Goal: Information Seeking & Learning: Understand process/instructions

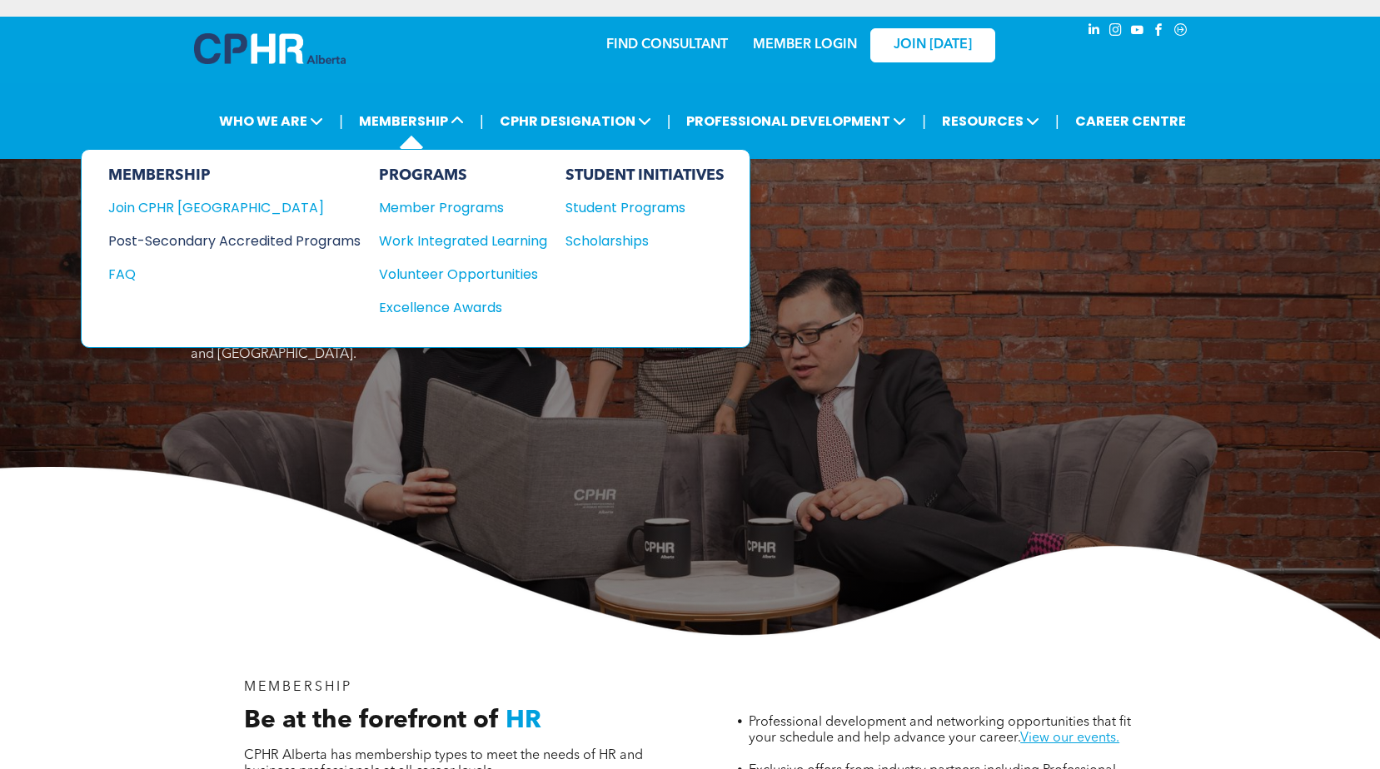
click at [306, 241] on div "Post-Secondary Accredited Programs" at bounding box center [221, 241] width 227 height 21
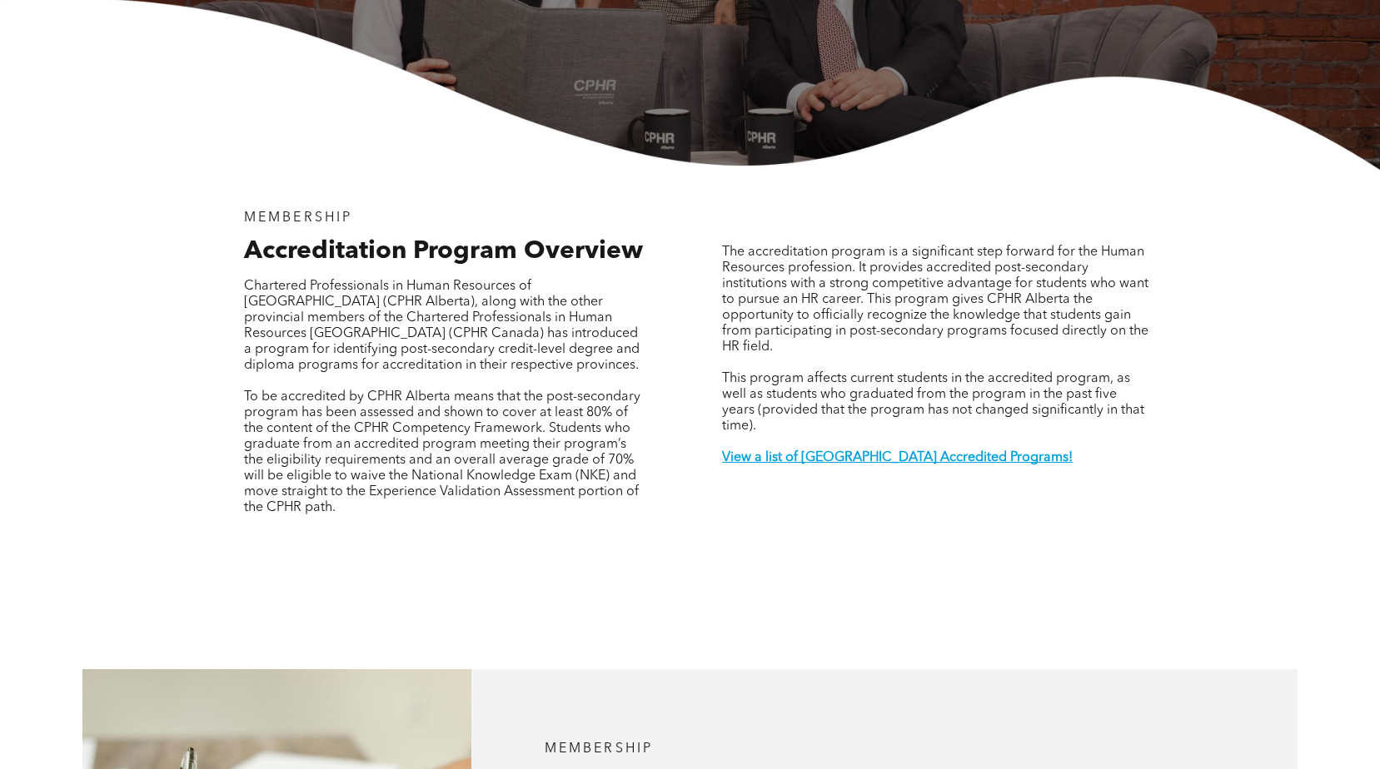
scroll to position [416, 0]
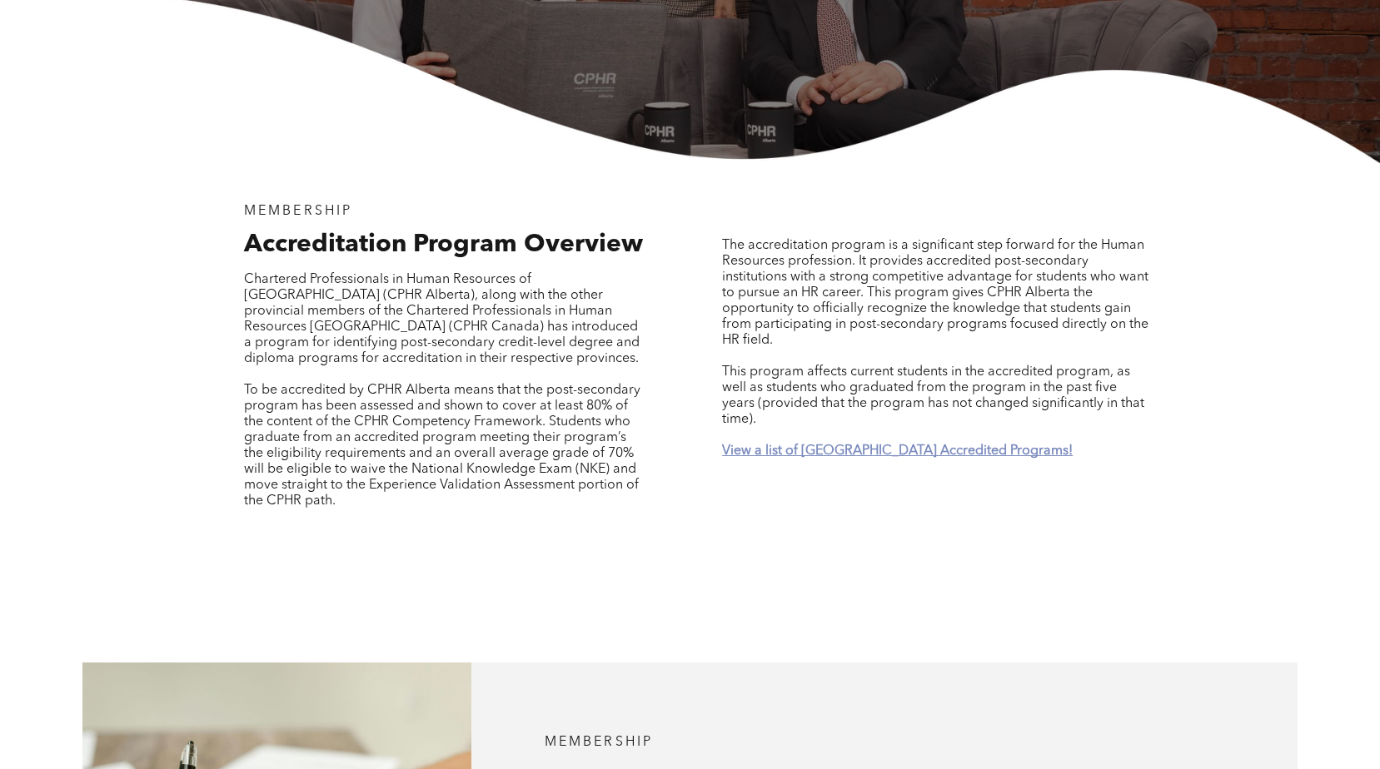
click at [934, 445] on strong "View a list of [GEOGRAPHIC_DATA] Accredited Programs!" at bounding box center [897, 451] width 351 height 13
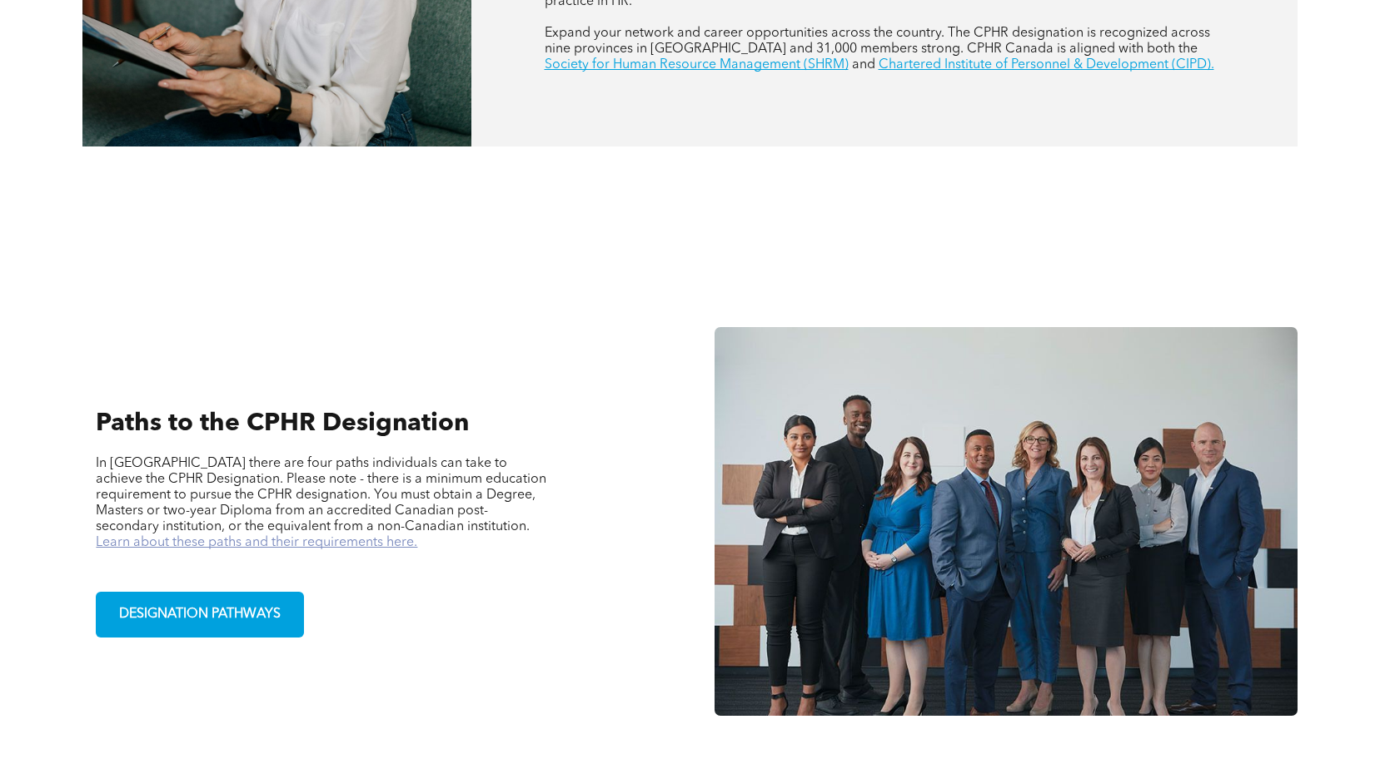
scroll to position [974, 0]
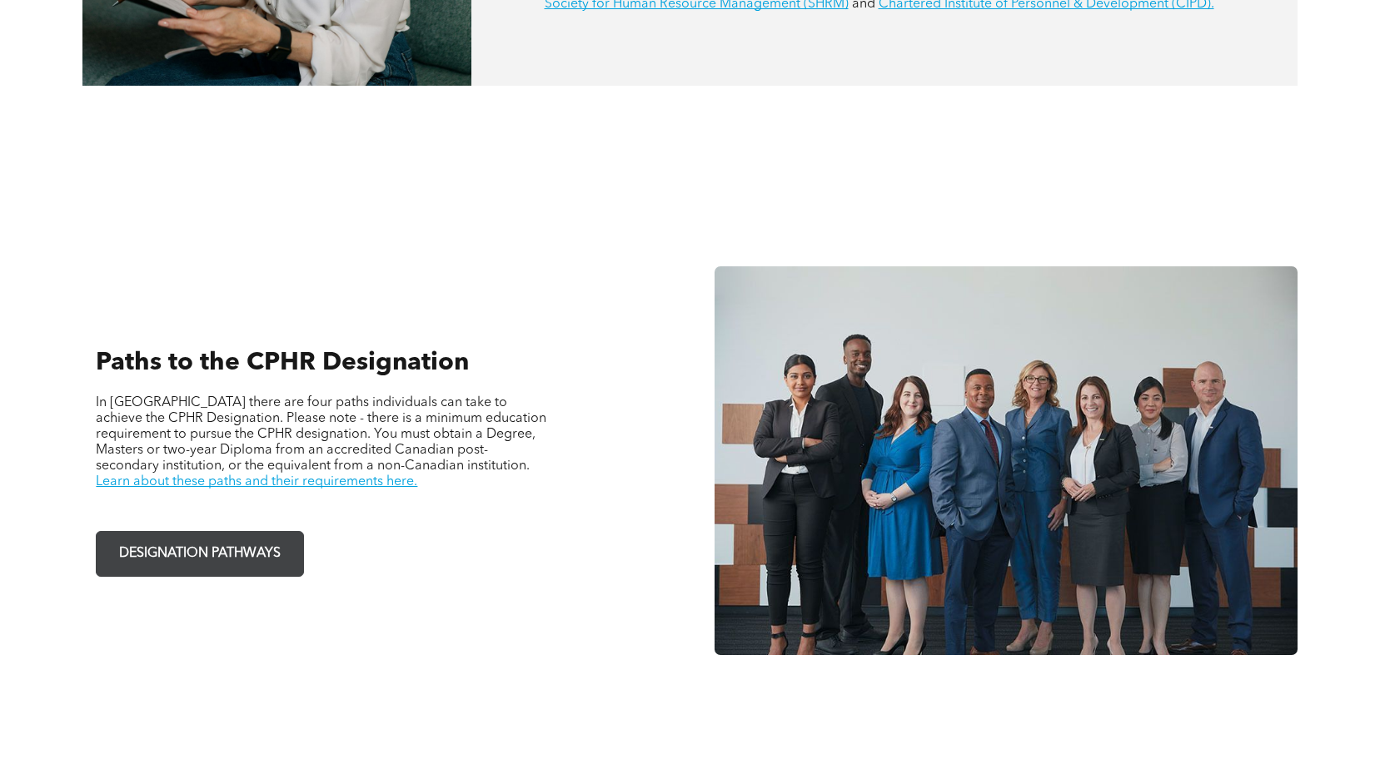
click at [229, 552] on span "DESIGNATION PATHWAYS" at bounding box center [199, 554] width 173 height 32
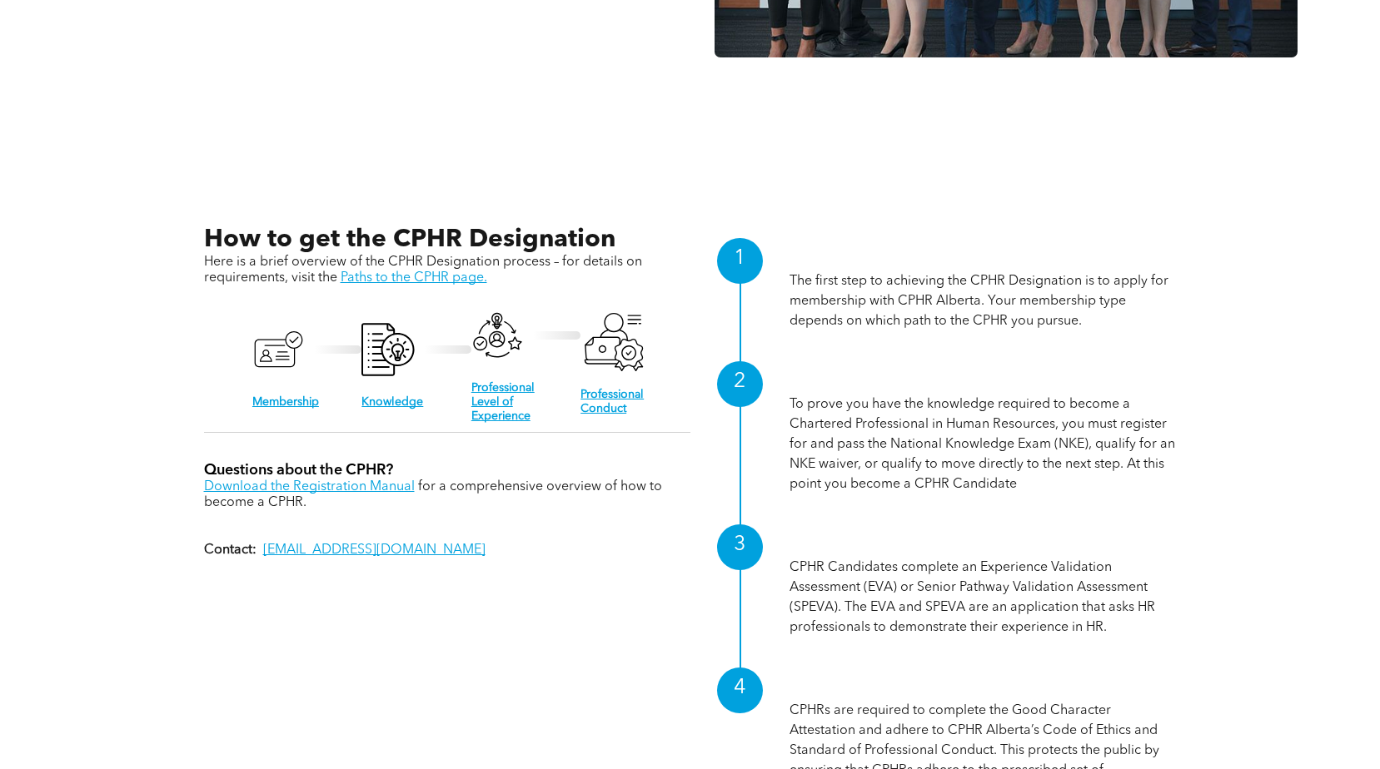
scroll to position [1579, 0]
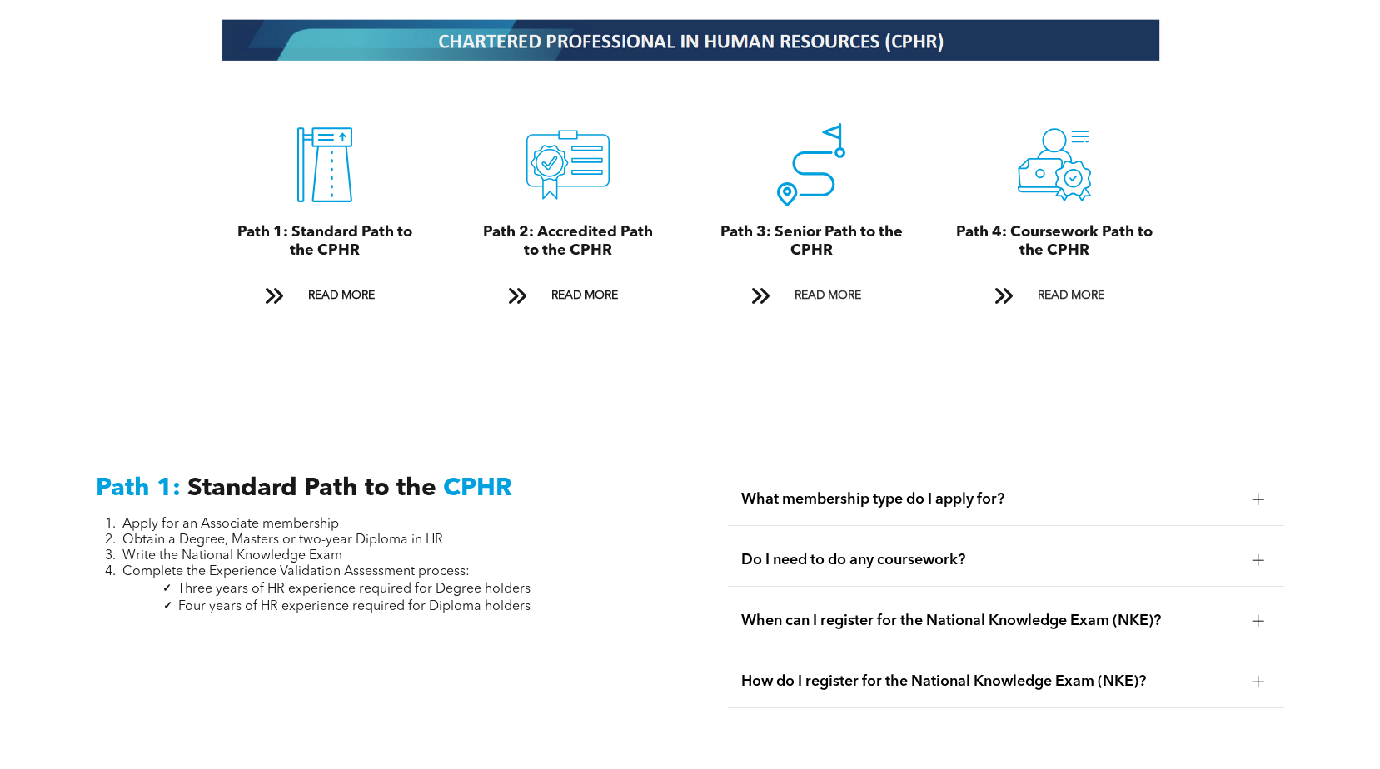
scroll to position [1915, 0]
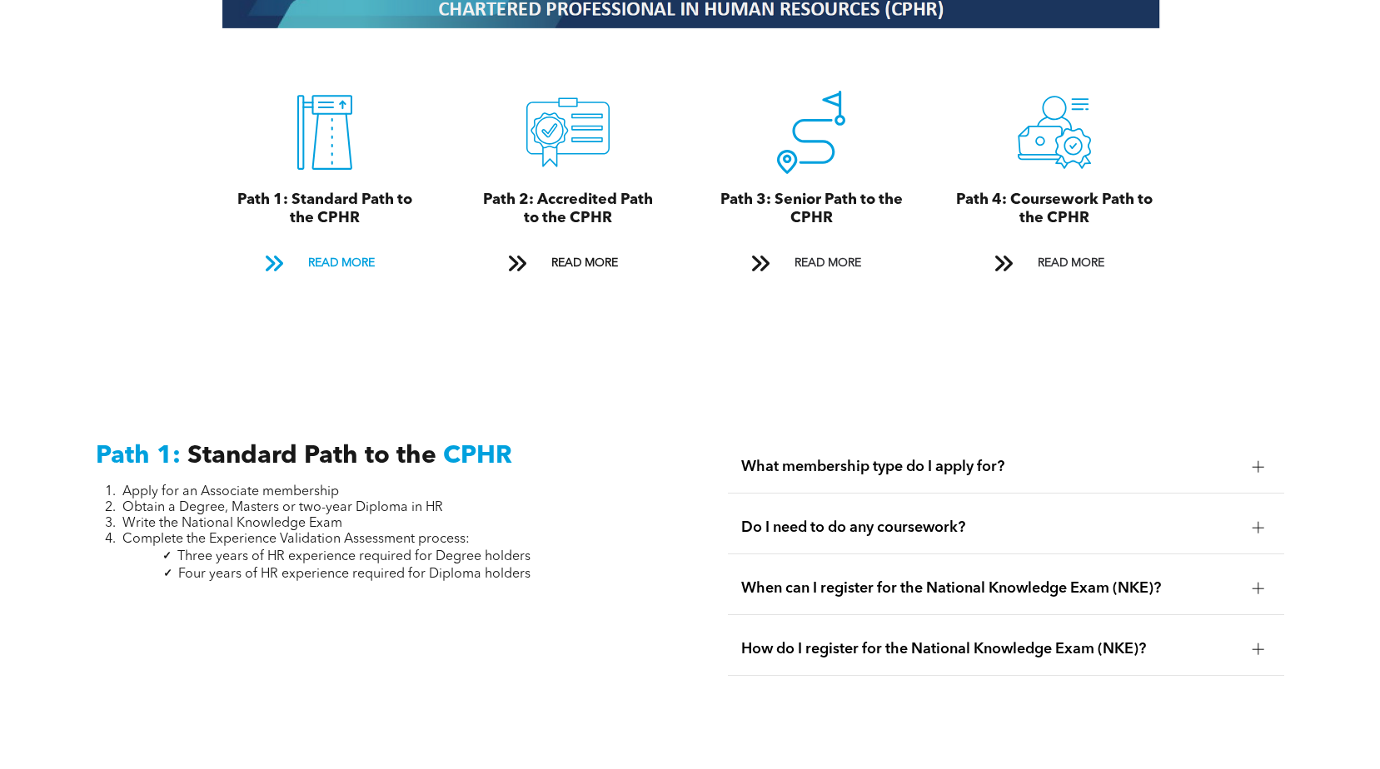
click at [360, 248] on span "READ MORE" at bounding box center [341, 263] width 78 height 31
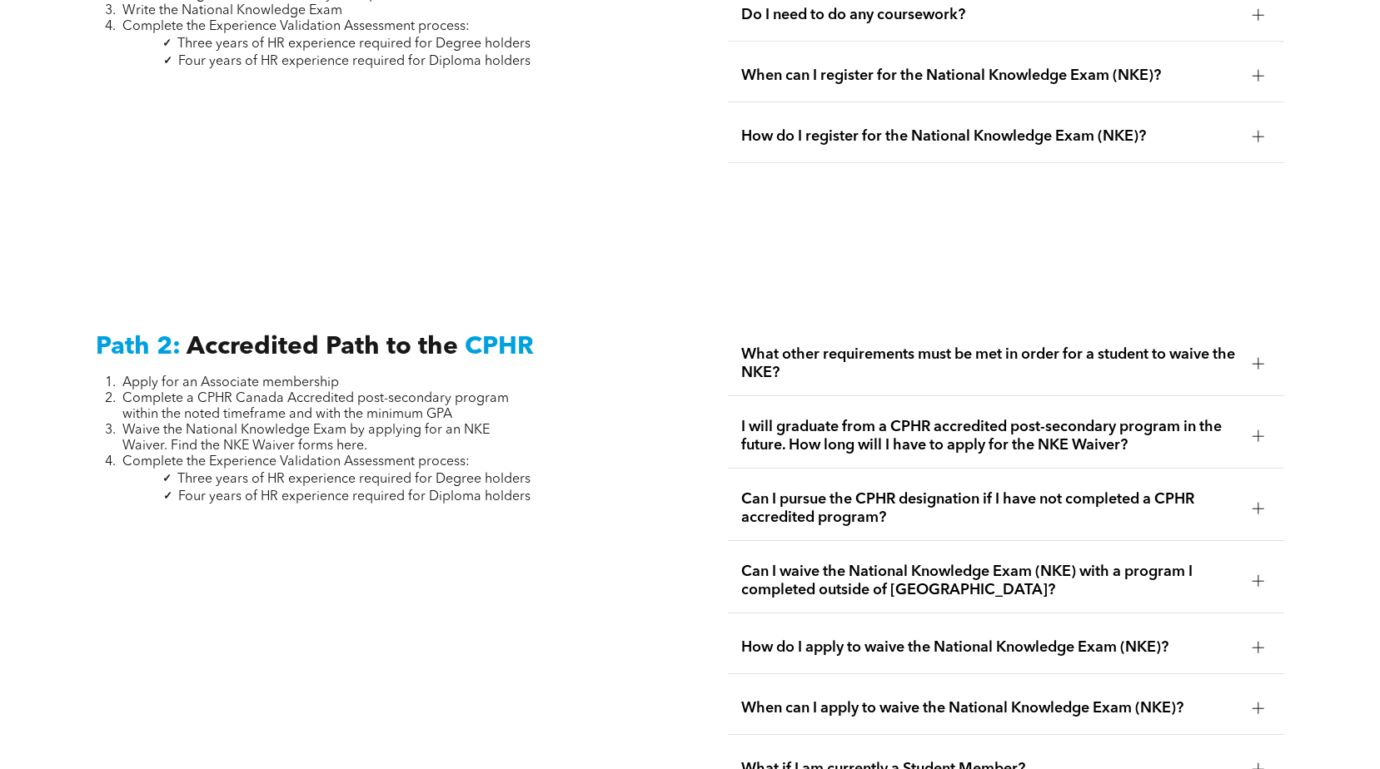
scroll to position [2439, 0]
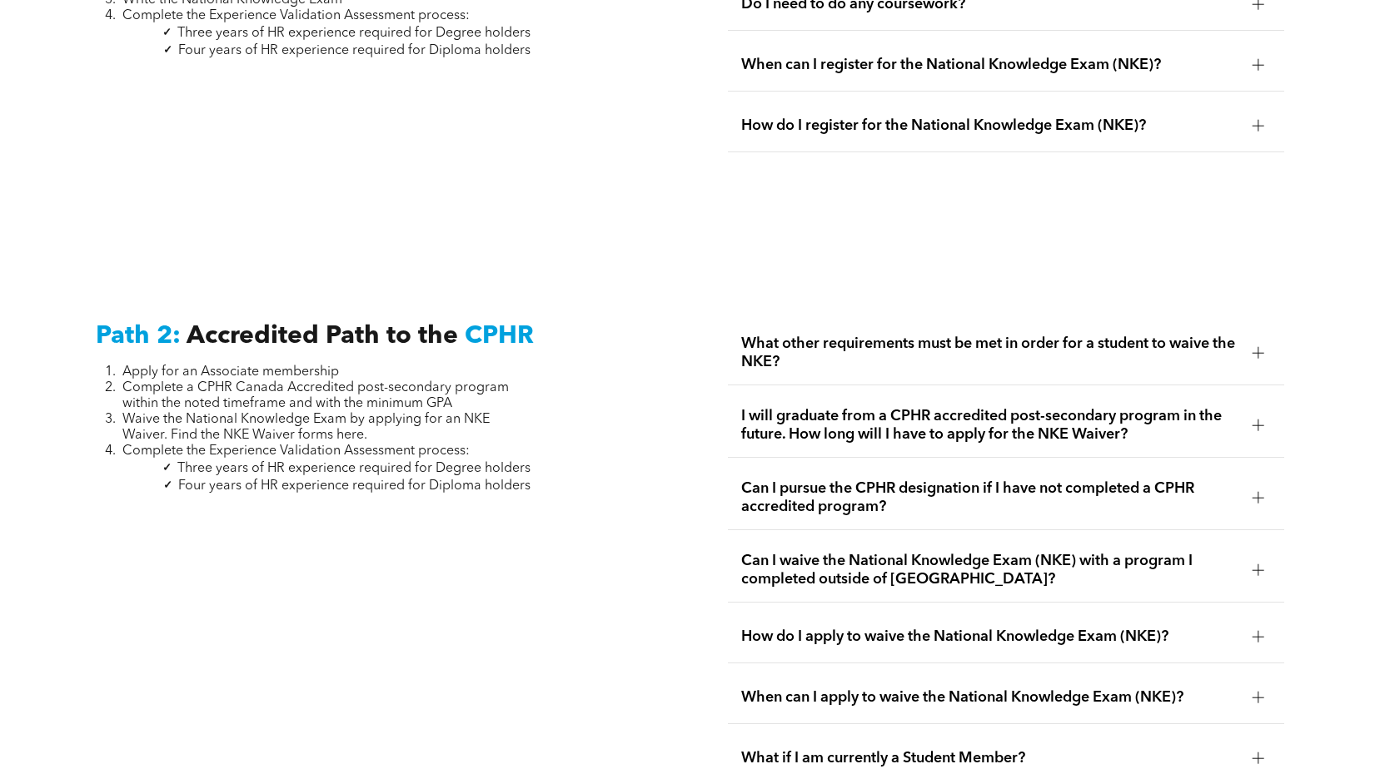
click at [1264, 485] on div at bounding box center [1258, 497] width 25 height 25
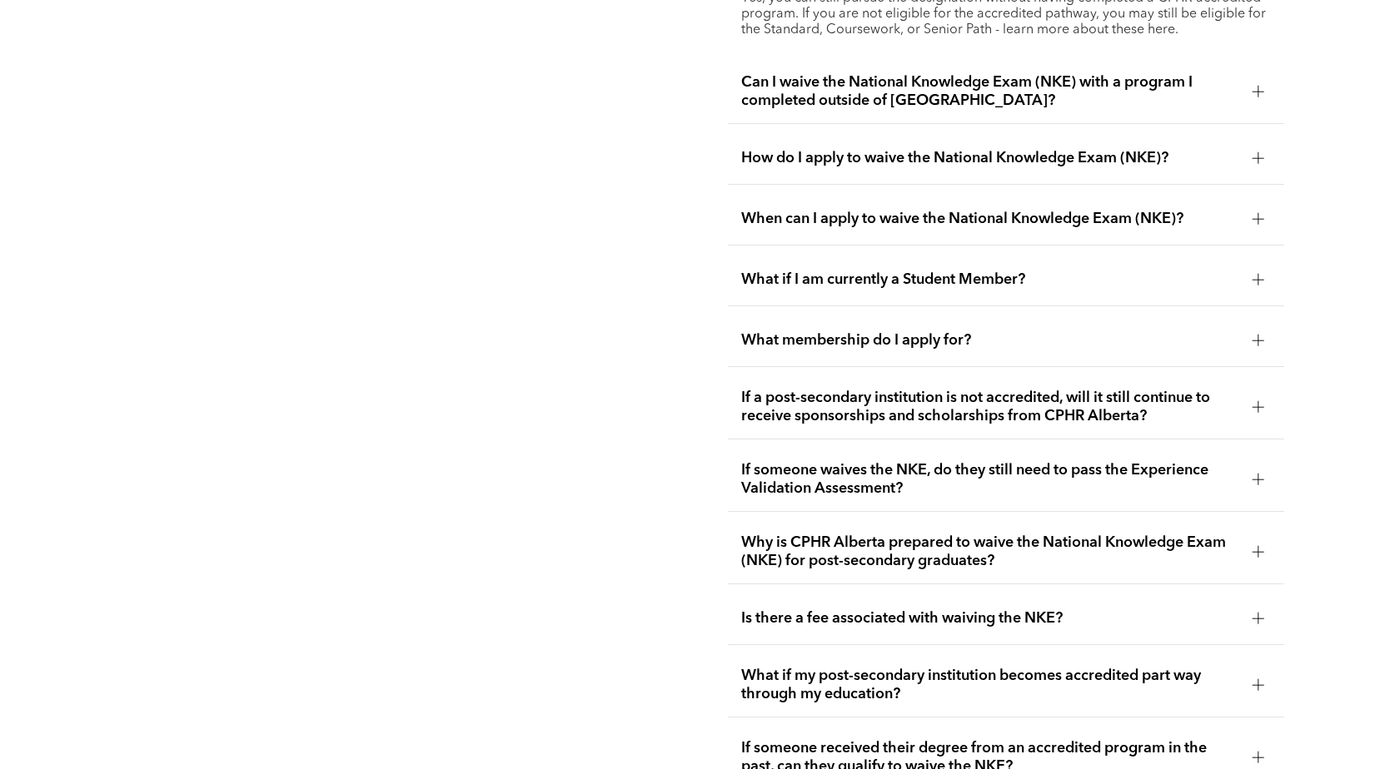
scroll to position [3022, 0]
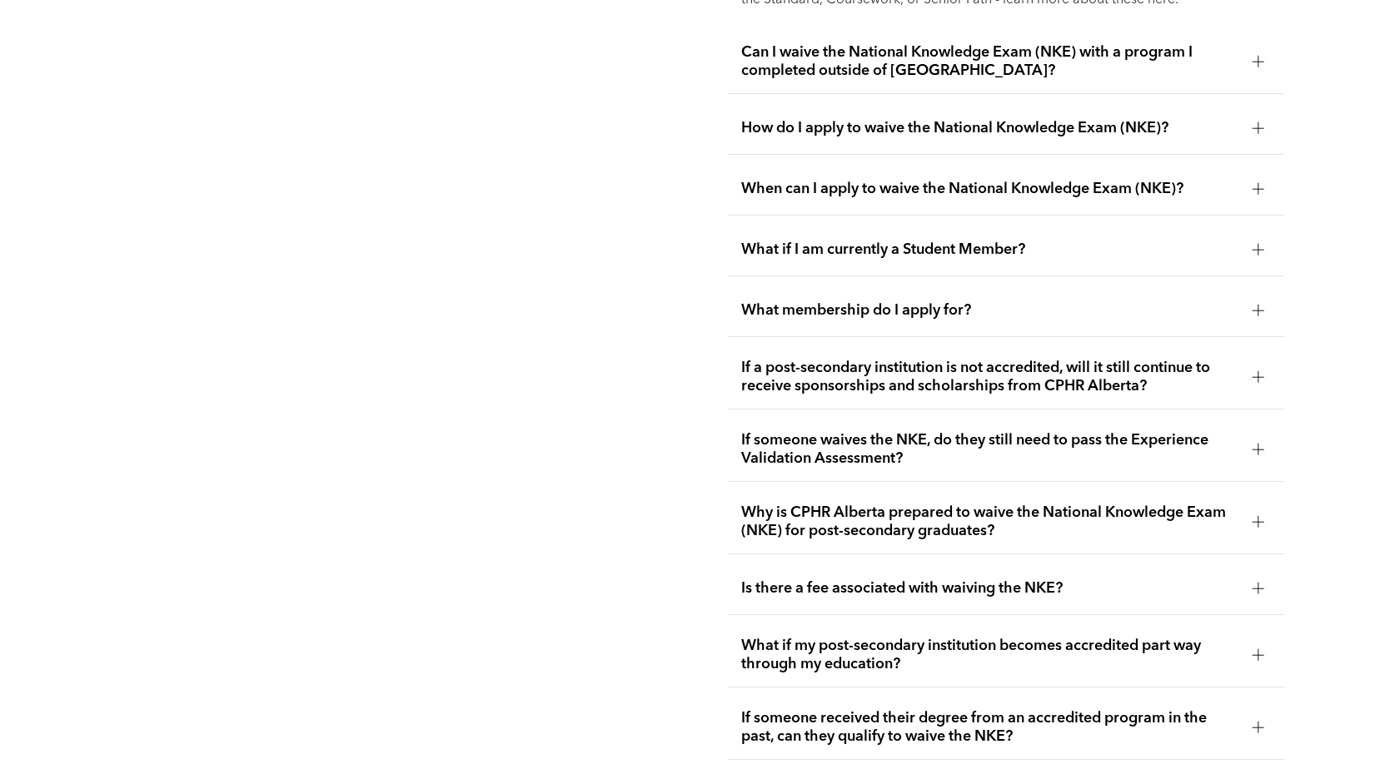
click at [1249, 437] on div at bounding box center [1258, 449] width 25 height 25
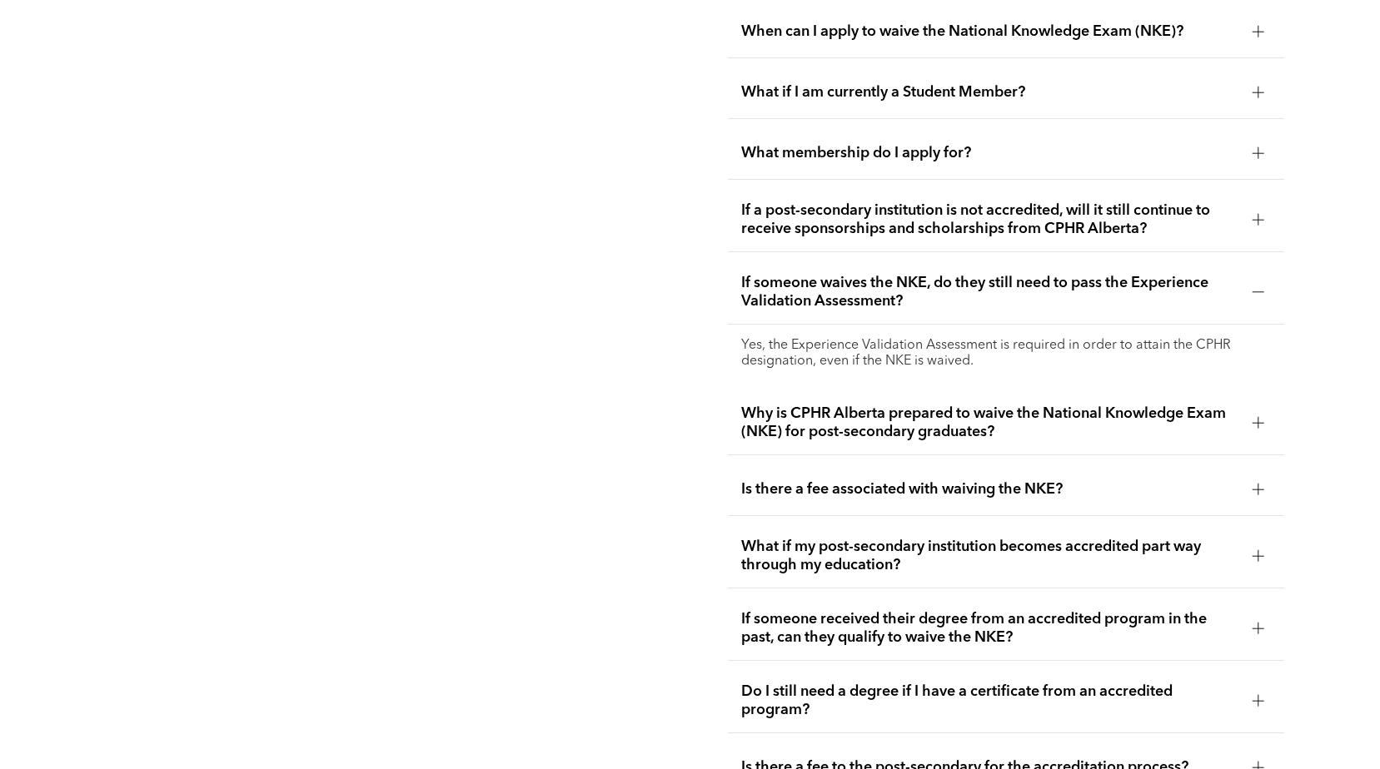
scroll to position [3188, 0]
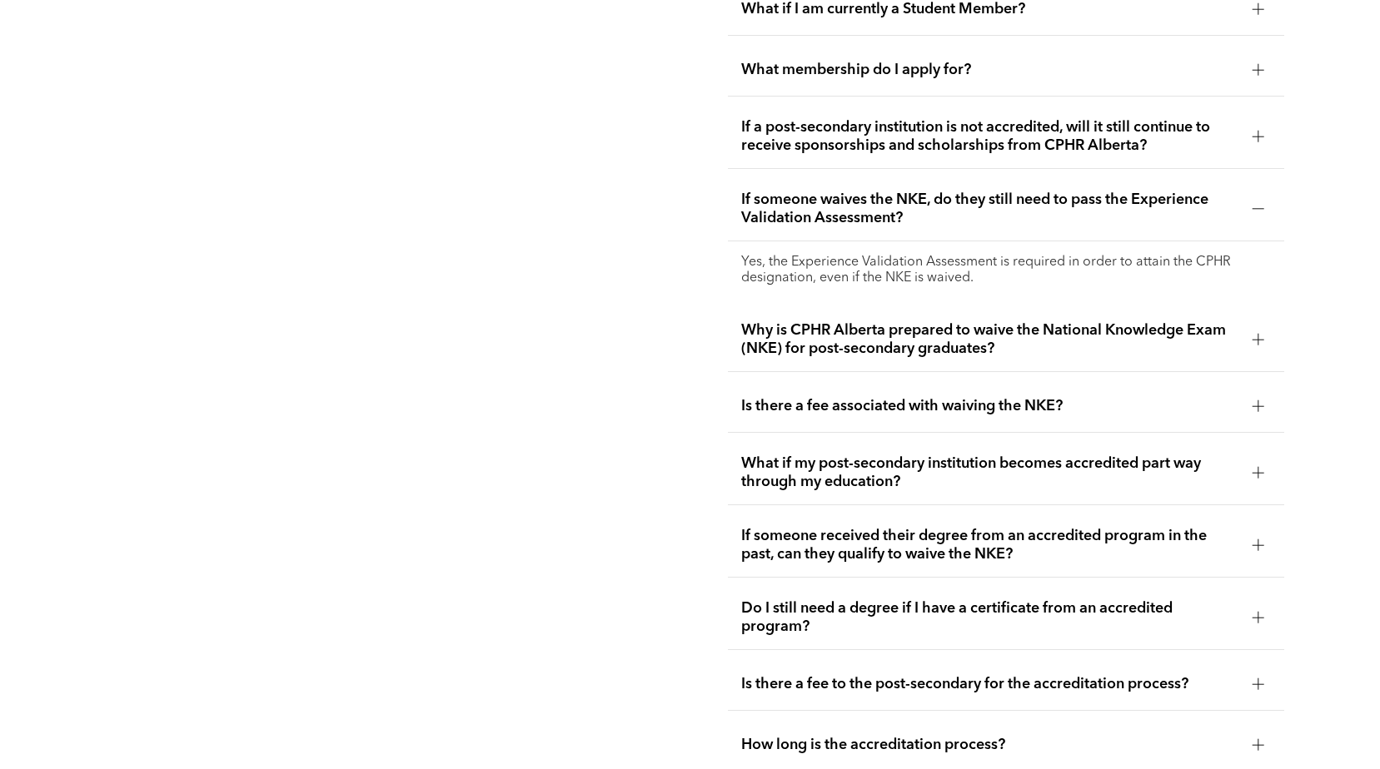
click at [1261, 334] on div at bounding box center [1258, 340] width 12 height 12
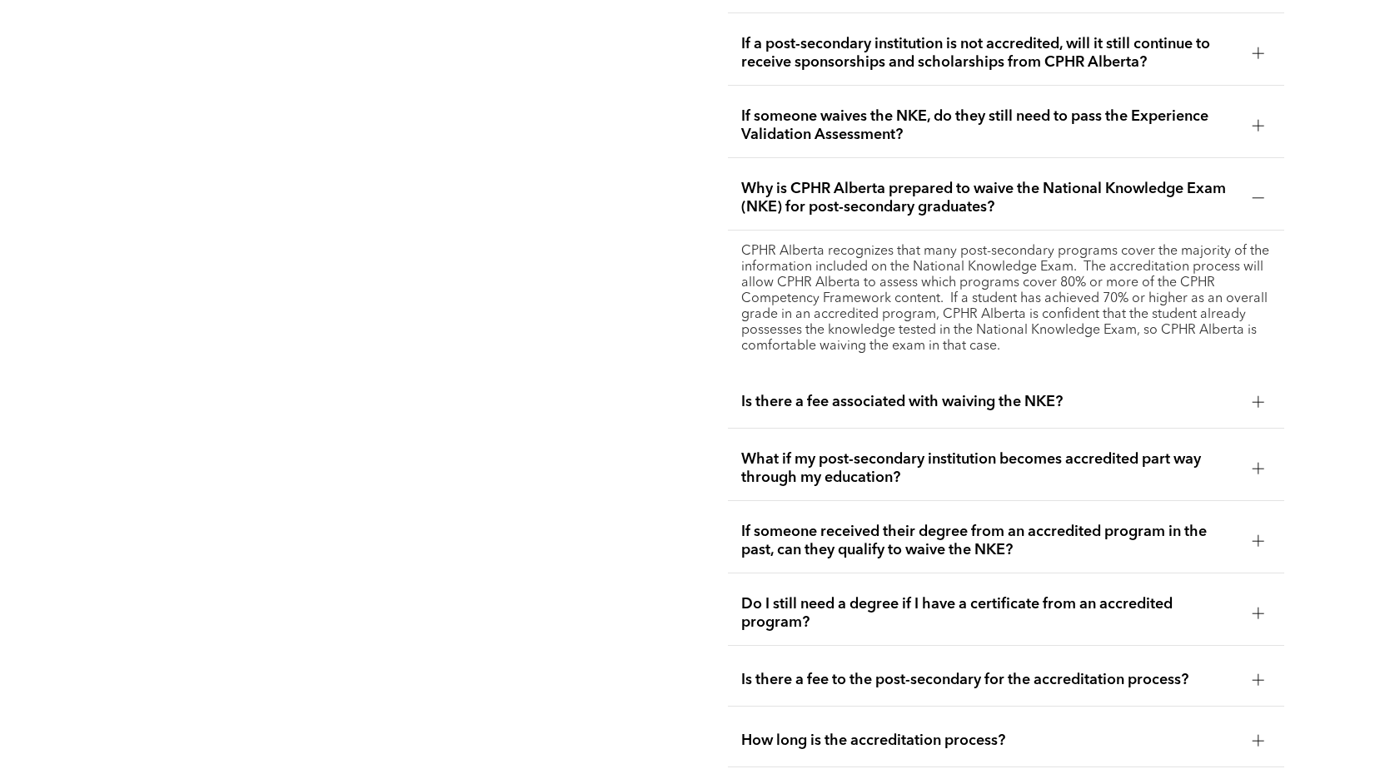
scroll to position [3355, 0]
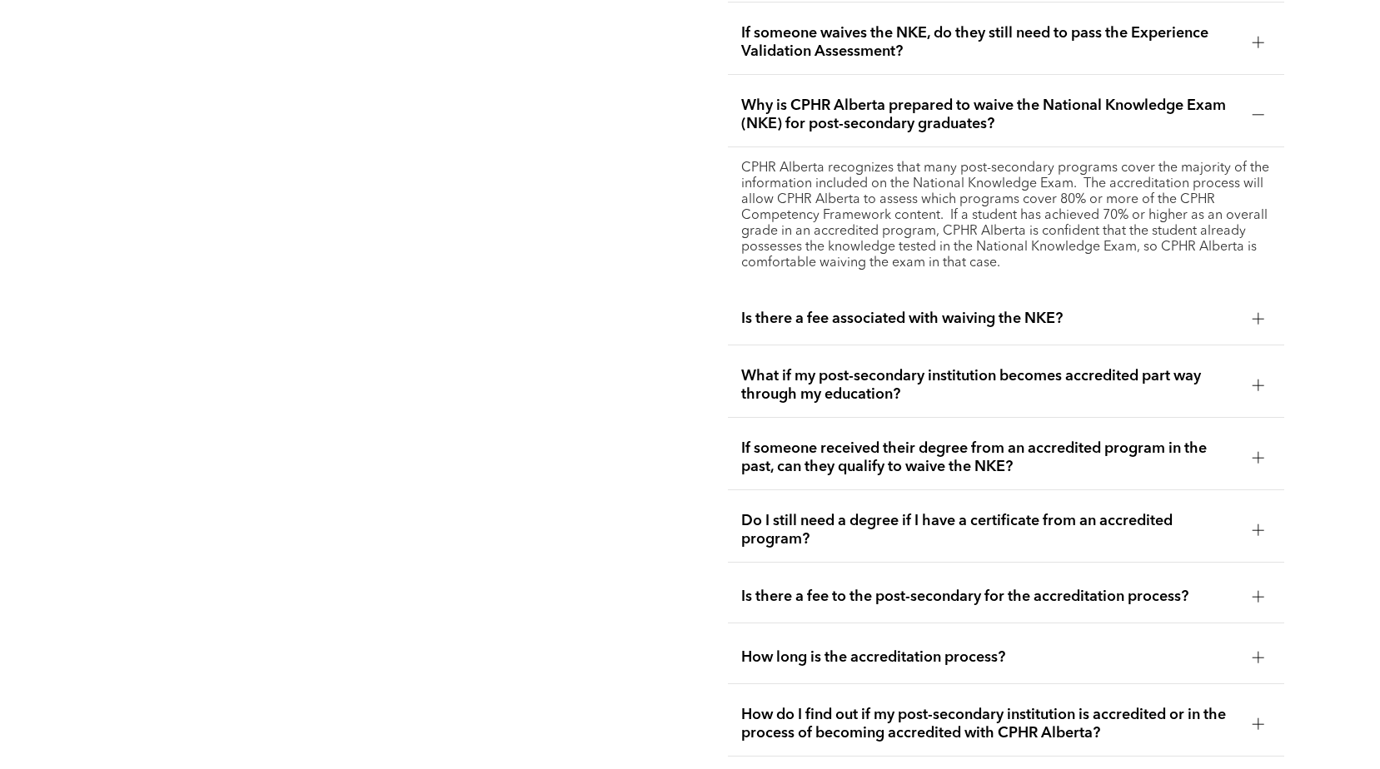
click at [1256, 306] on div at bounding box center [1258, 318] width 25 height 25
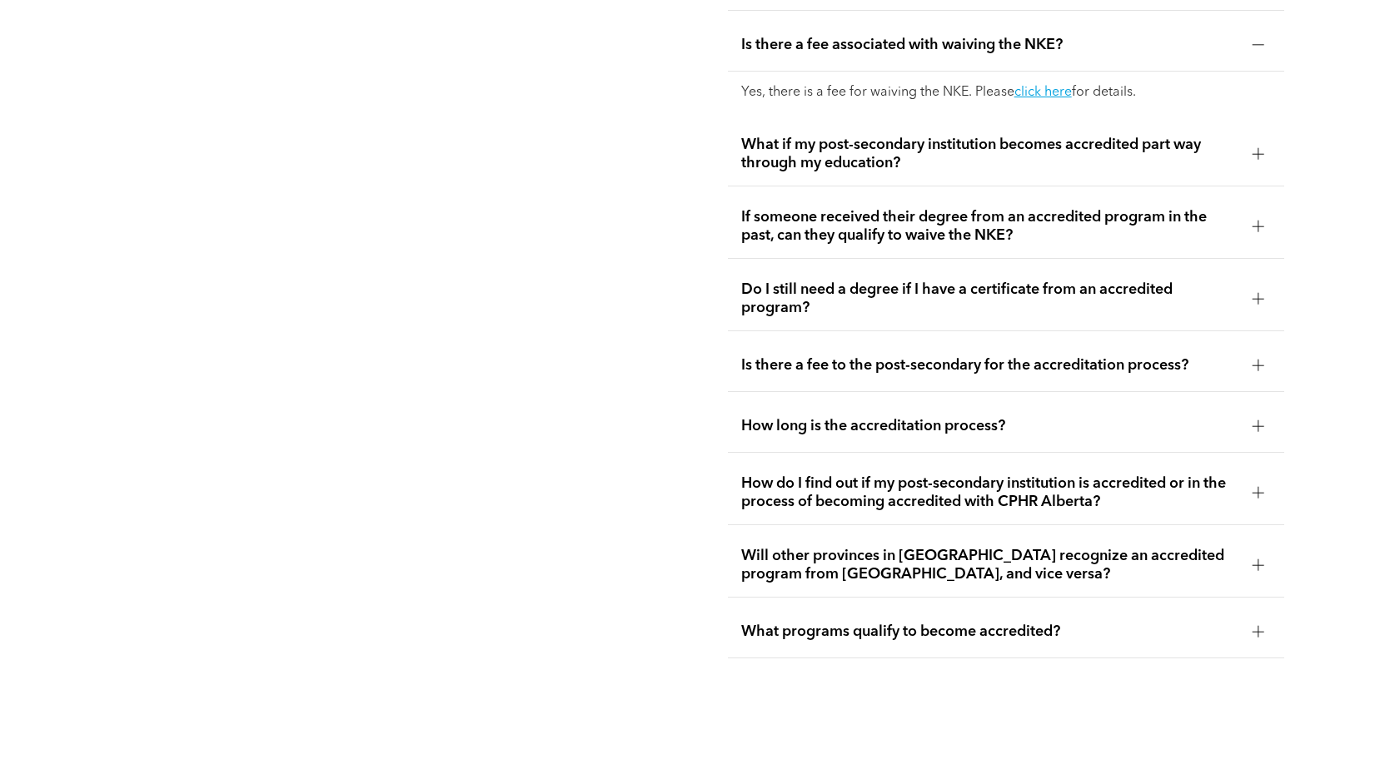
scroll to position [3521, 0]
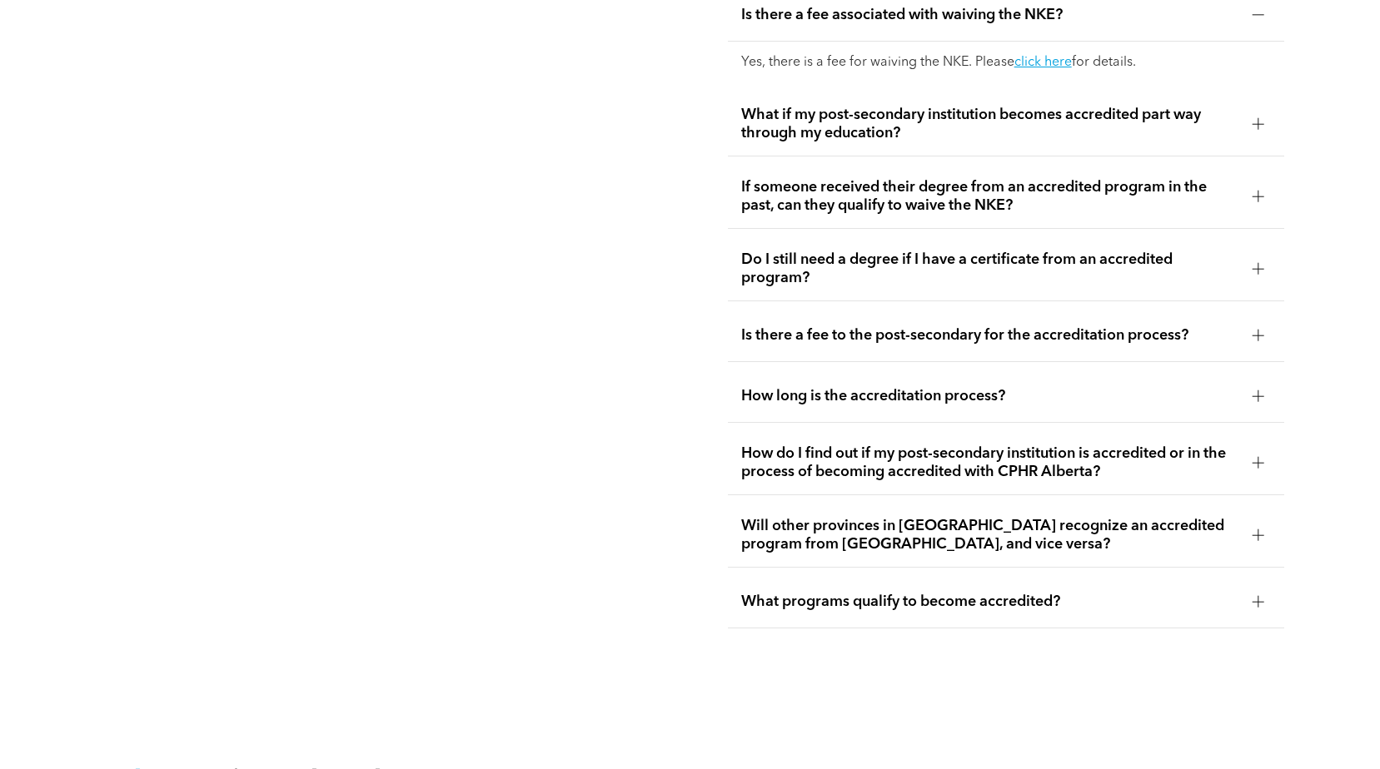
click at [1252, 390] on div at bounding box center [1258, 396] width 12 height 12
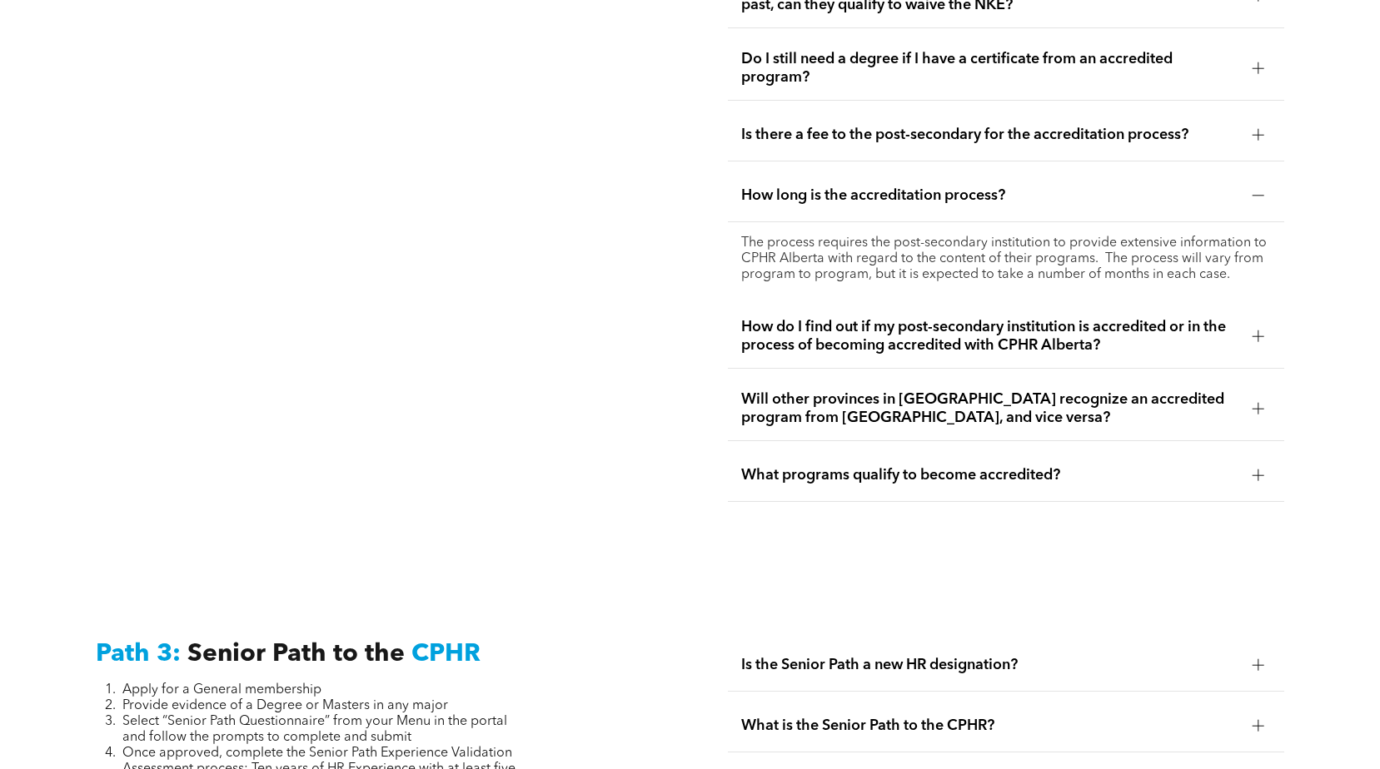
scroll to position [3688, 0]
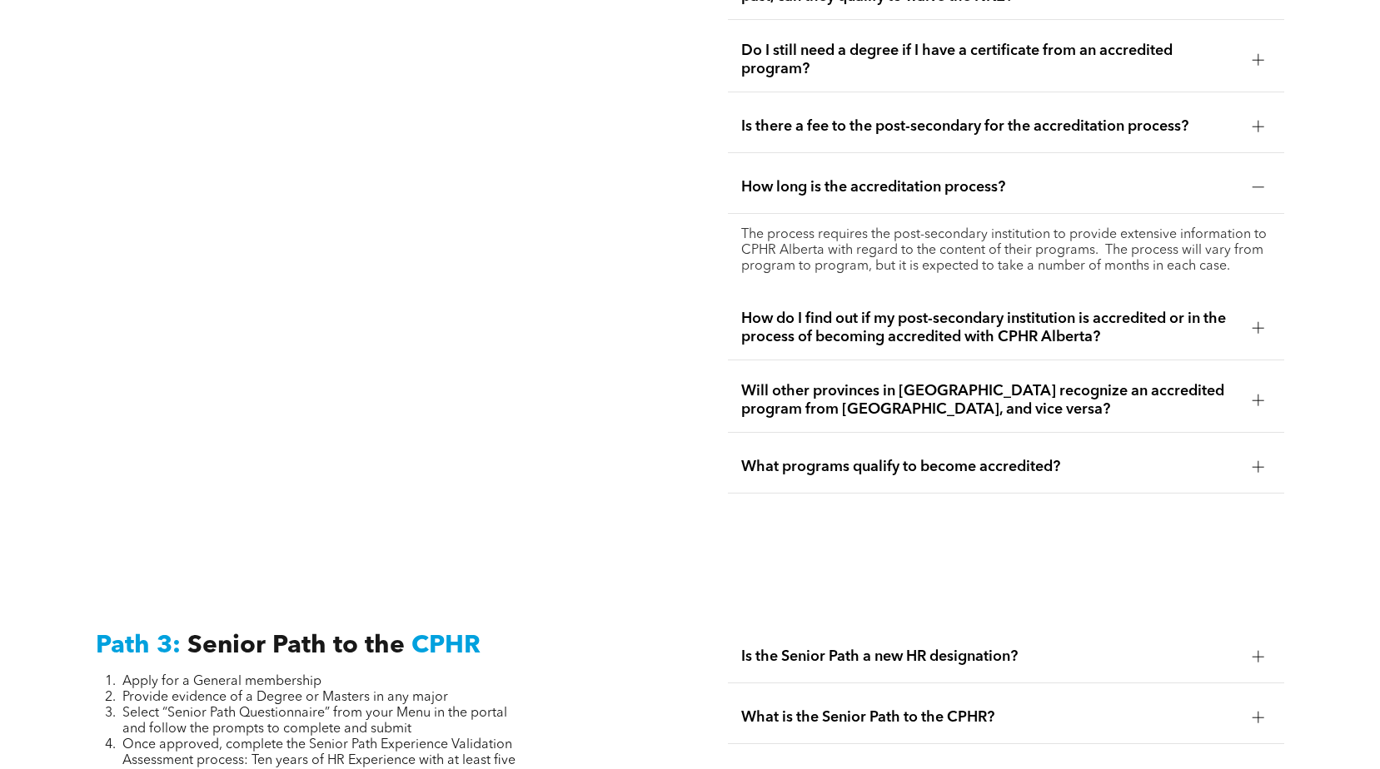
click at [1262, 455] on div at bounding box center [1258, 467] width 25 height 25
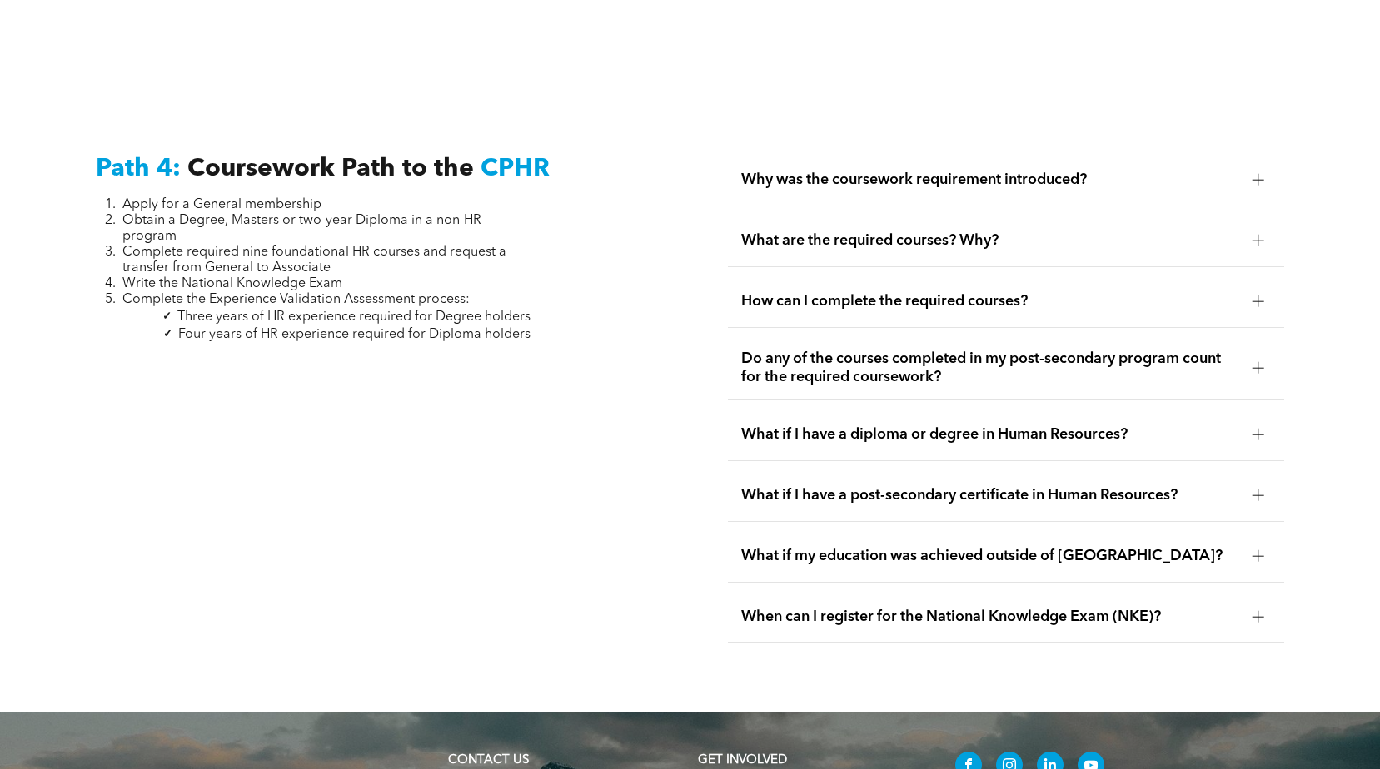
scroll to position [4937, 0]
click at [1272, 469] on div "What if I have a post-secondary certificate in Human Resources?" at bounding box center [1006, 495] width 556 height 52
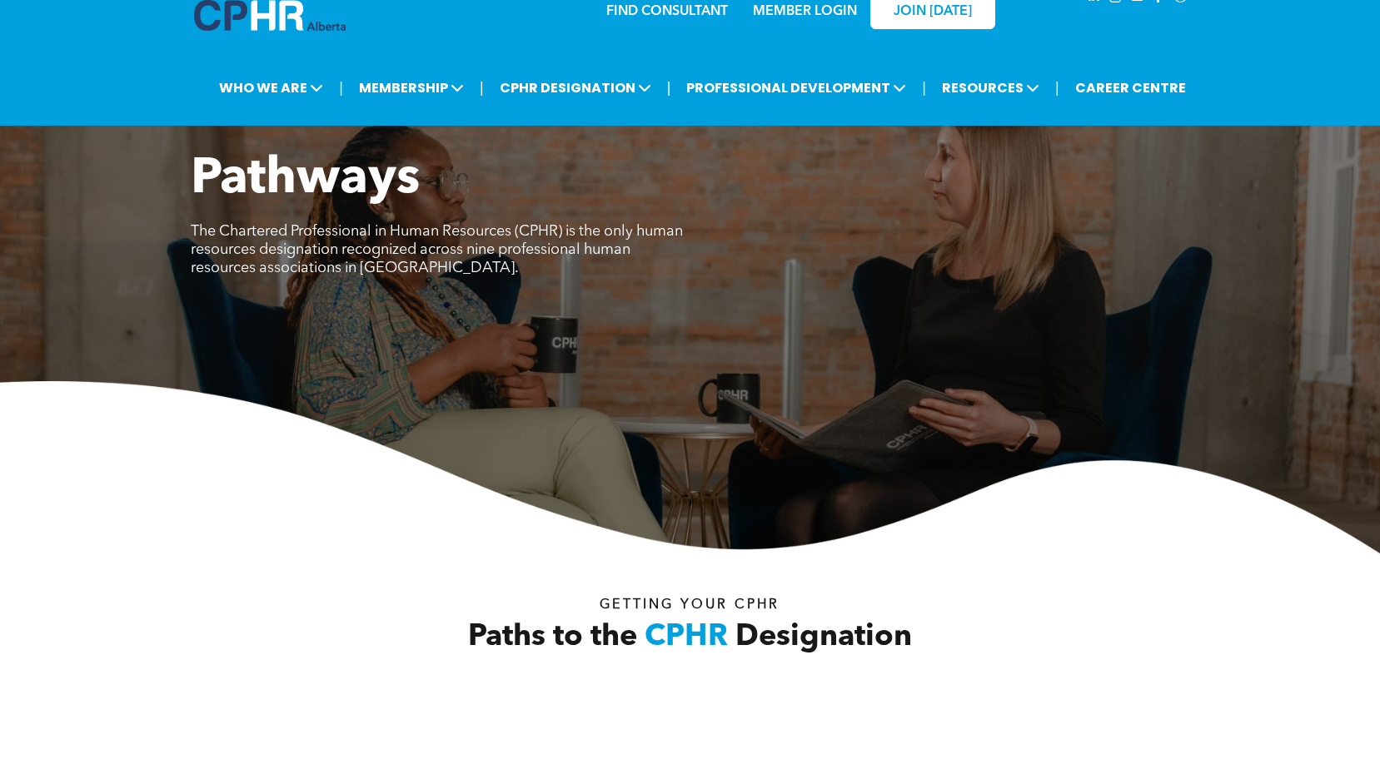
scroll to position [0, 0]
